Goal: Navigation & Orientation: Find specific page/section

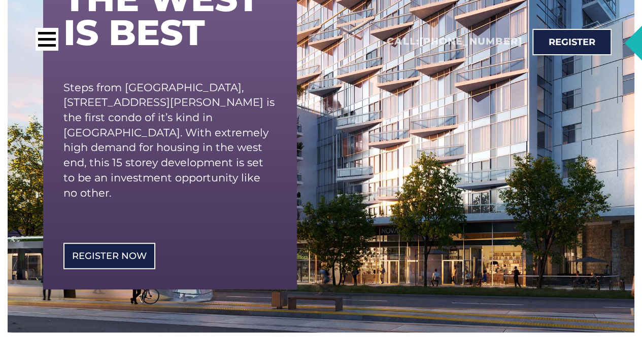
scroll to position [127, 0]
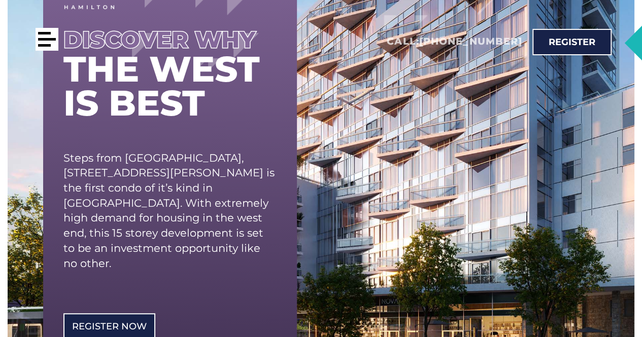
click at [49, 41] on div at bounding box center [47, 39] width 23 height 23
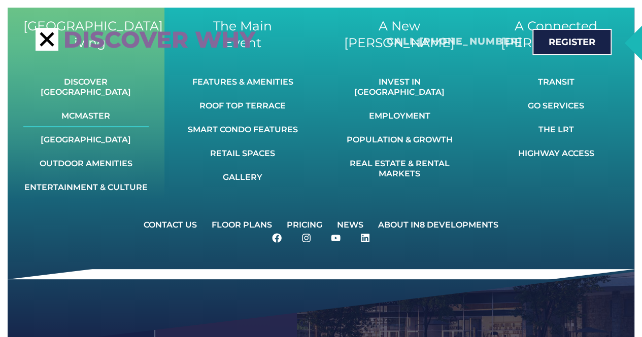
click at [88, 106] on link "McMaster" at bounding box center [85, 116] width 125 height 22
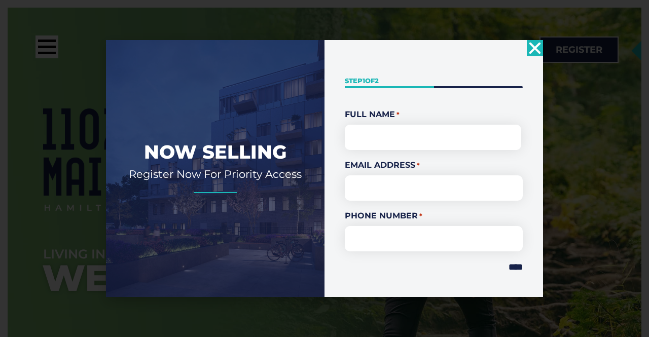
click at [540, 49] on icon "Close" at bounding box center [535, 48] width 16 height 16
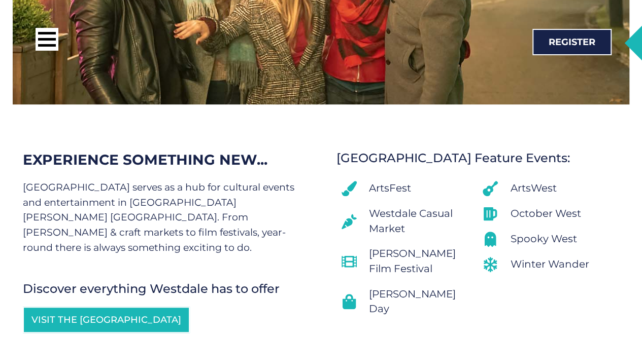
scroll to position [5967, 0]
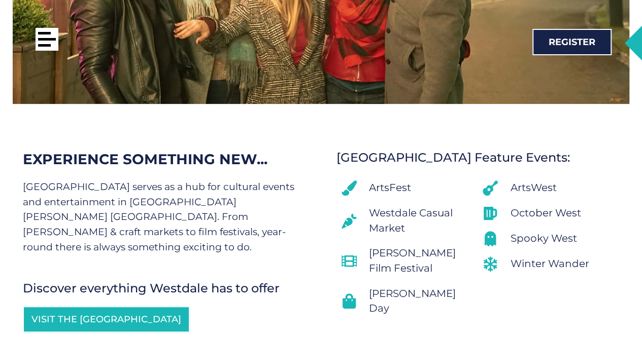
click at [43, 47] on div at bounding box center [47, 39] width 23 height 23
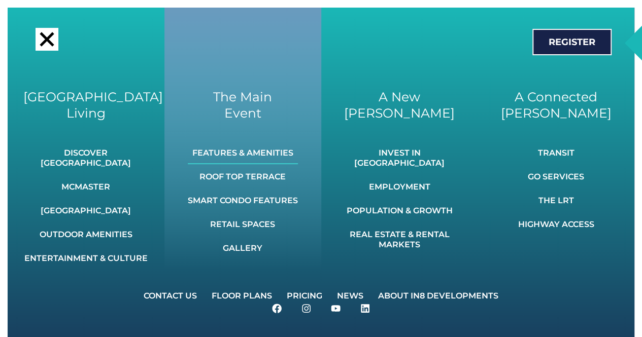
click at [245, 153] on link "Features & Amenities" at bounding box center [243, 153] width 110 height 22
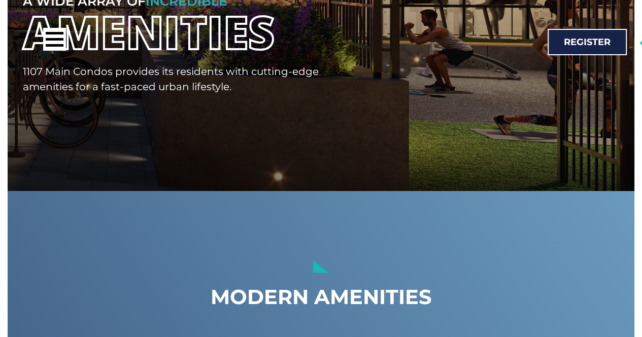
scroll to position [2337, 0]
